Goal: Transaction & Acquisition: Subscribe to service/newsletter

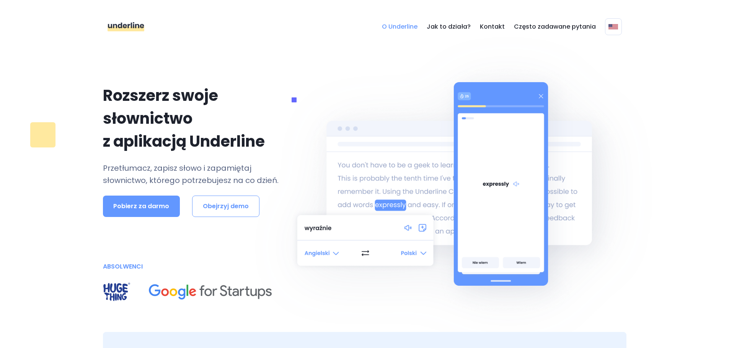
click at [413, 28] on font "O Underline" at bounding box center [400, 26] width 36 height 9
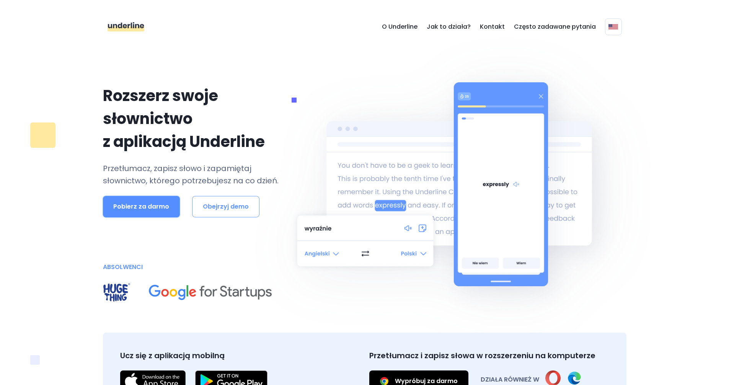
click at [125, 206] on font "Pobierz za darmo" at bounding box center [141, 206] width 56 height 9
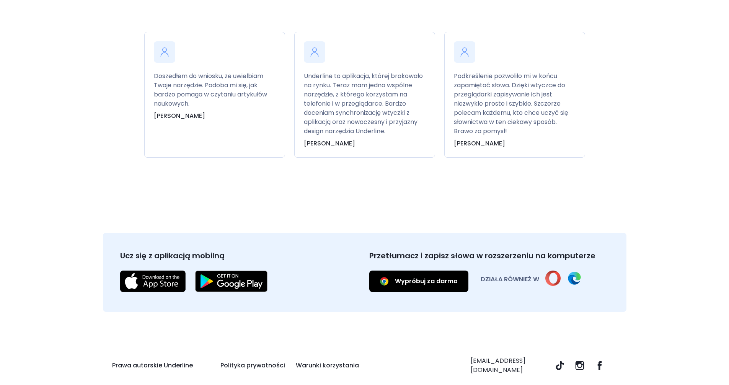
scroll to position [2659, 0]
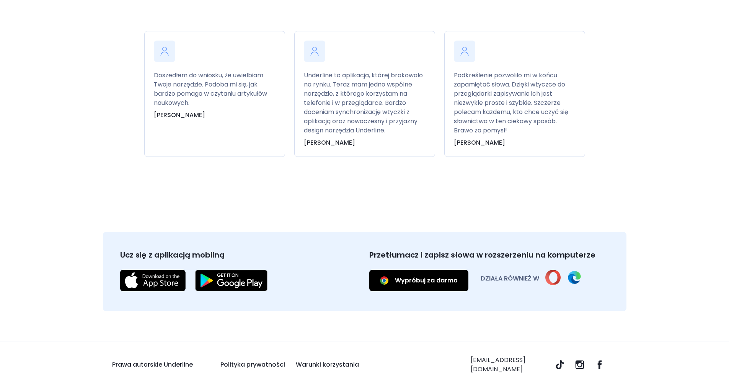
click at [566, 273] on img at bounding box center [573, 277] width 15 height 15
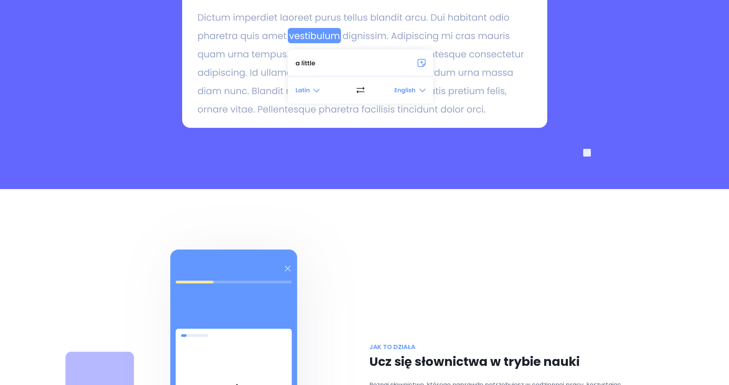
scroll to position [1282, 0]
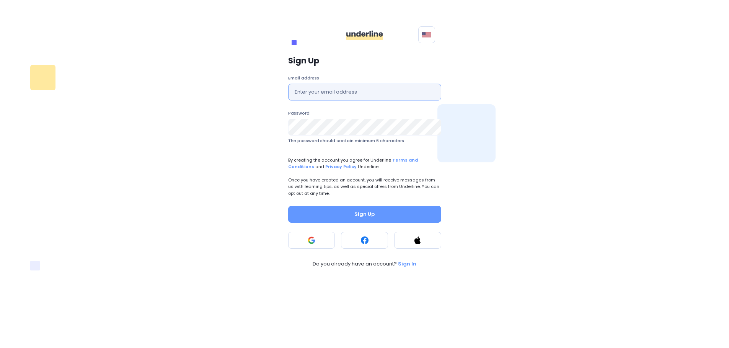
click at [307, 90] on input "text" at bounding box center [364, 92] width 153 height 17
click at [327, 92] on input "text" at bounding box center [364, 92] width 153 height 17
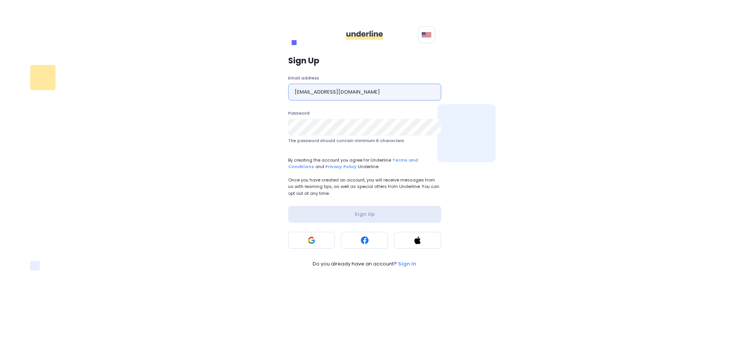
type input "dorotaboronska@gmail.com"
click at [302, 241] on button at bounding box center [311, 240] width 47 height 17
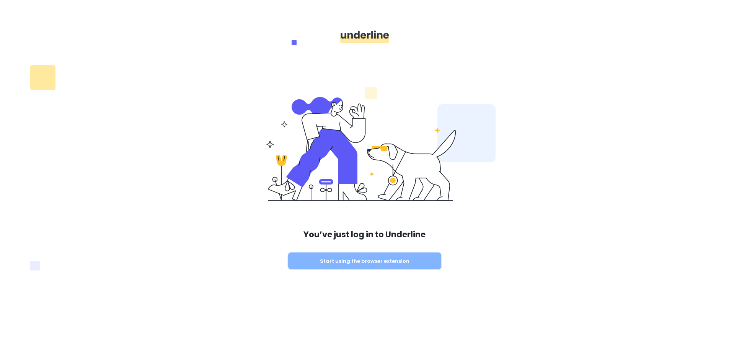
click at [372, 265] on button "Start using the browser extension" at bounding box center [364, 261] width 153 height 17
